Goal: Find specific page/section: Find specific page/section

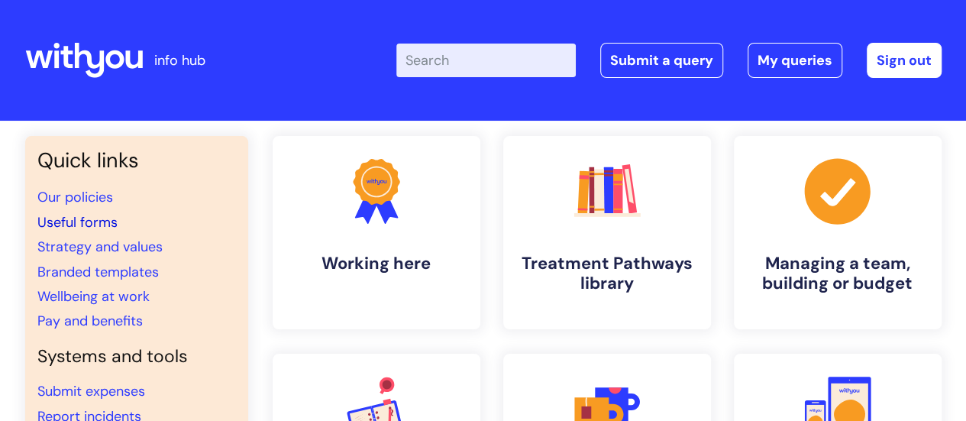
click at [90, 216] on link "Useful forms" at bounding box center [77, 222] width 80 height 18
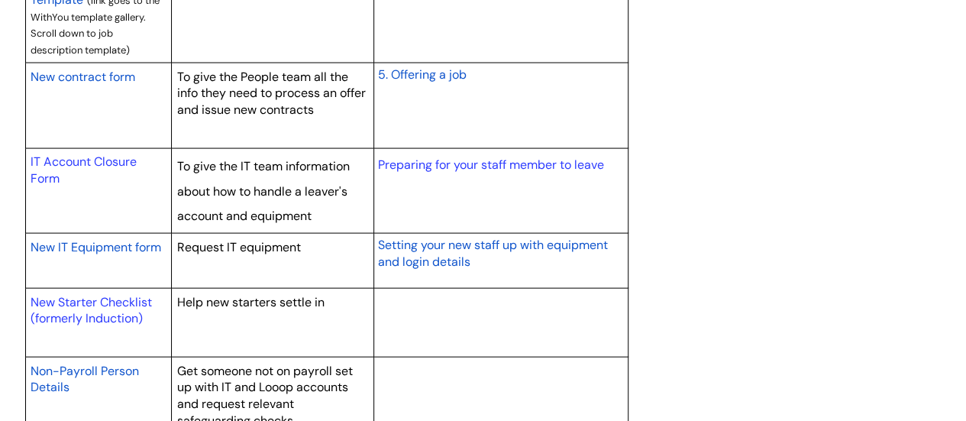
scroll to position [1604, 0]
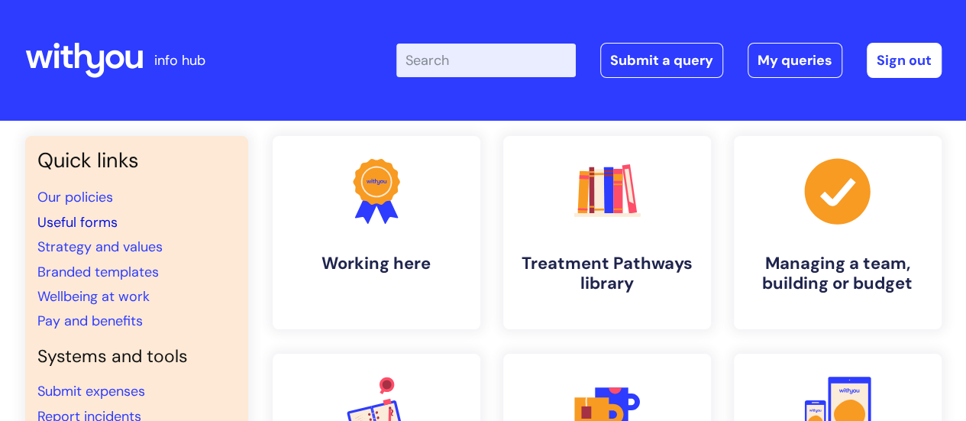
click at [92, 218] on link "Useful forms" at bounding box center [77, 222] width 80 height 18
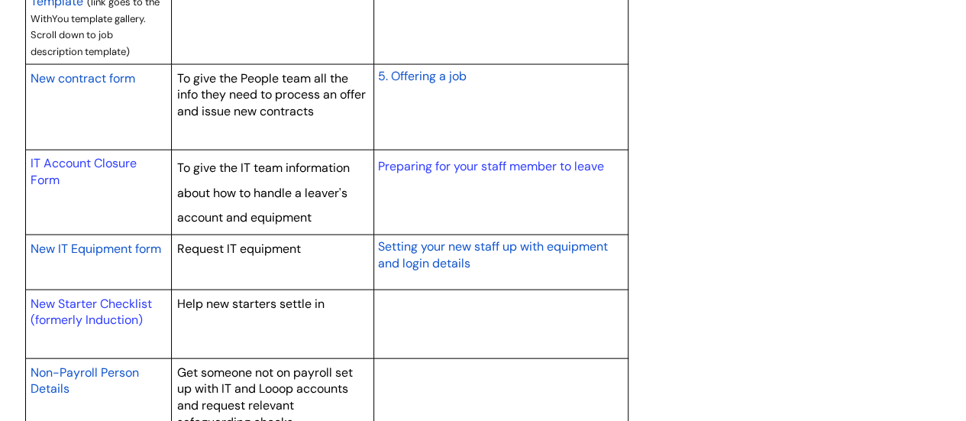
scroll to position [1527, 0]
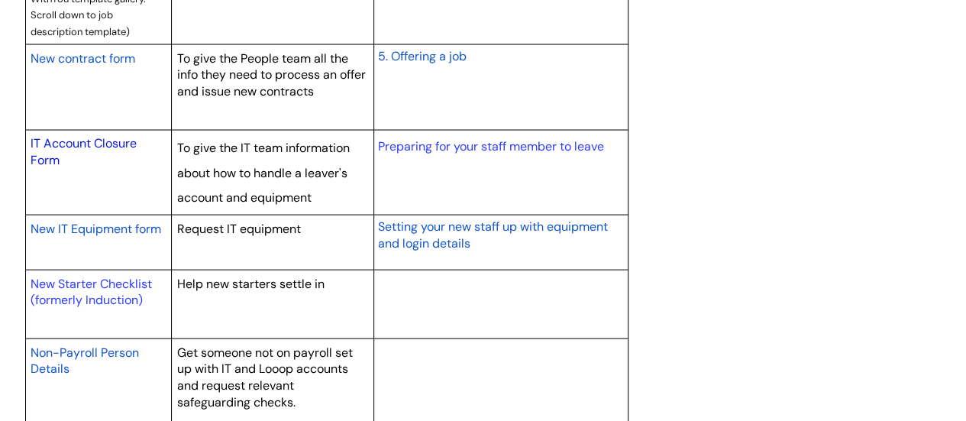
click at [110, 140] on link "IT Account Closure Form" at bounding box center [84, 151] width 106 height 33
